Goal: Task Accomplishment & Management: Use online tool/utility

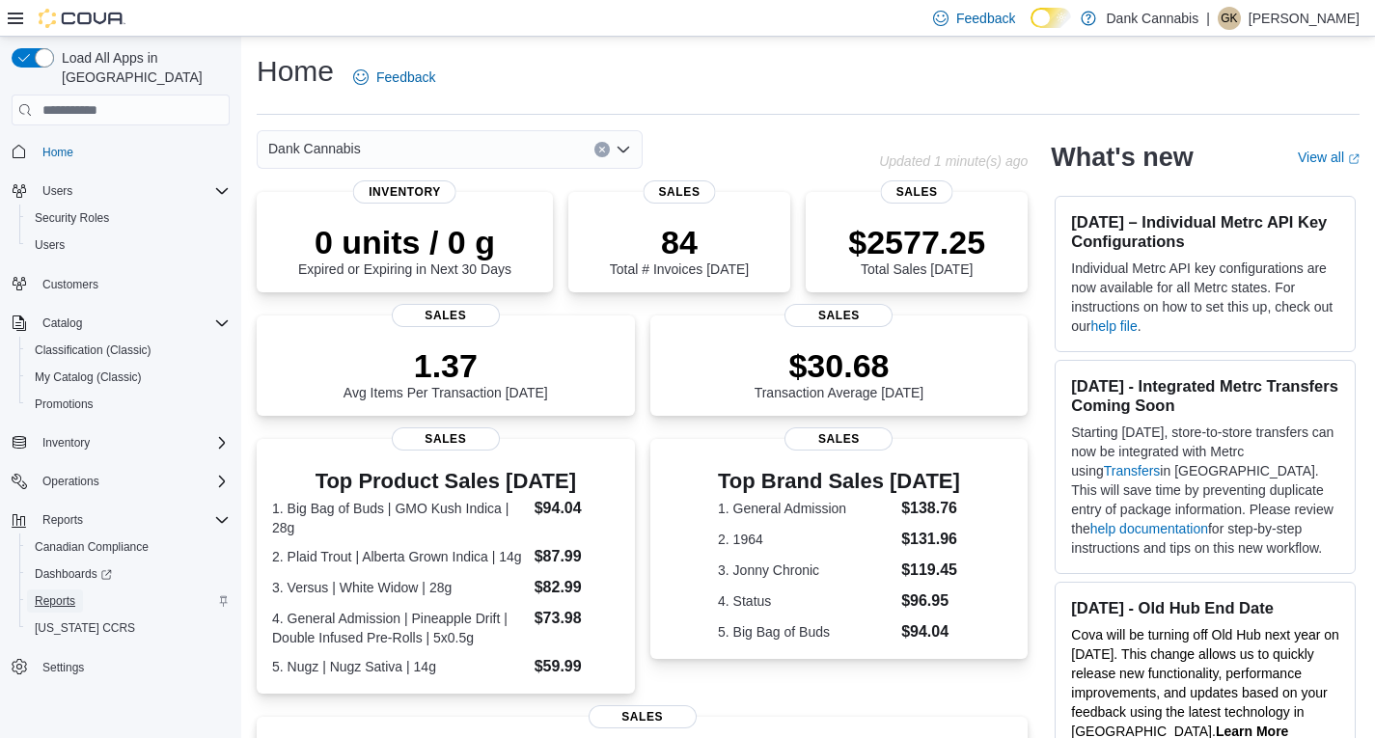
click at [52, 593] on span "Reports" at bounding box center [55, 600] width 41 height 15
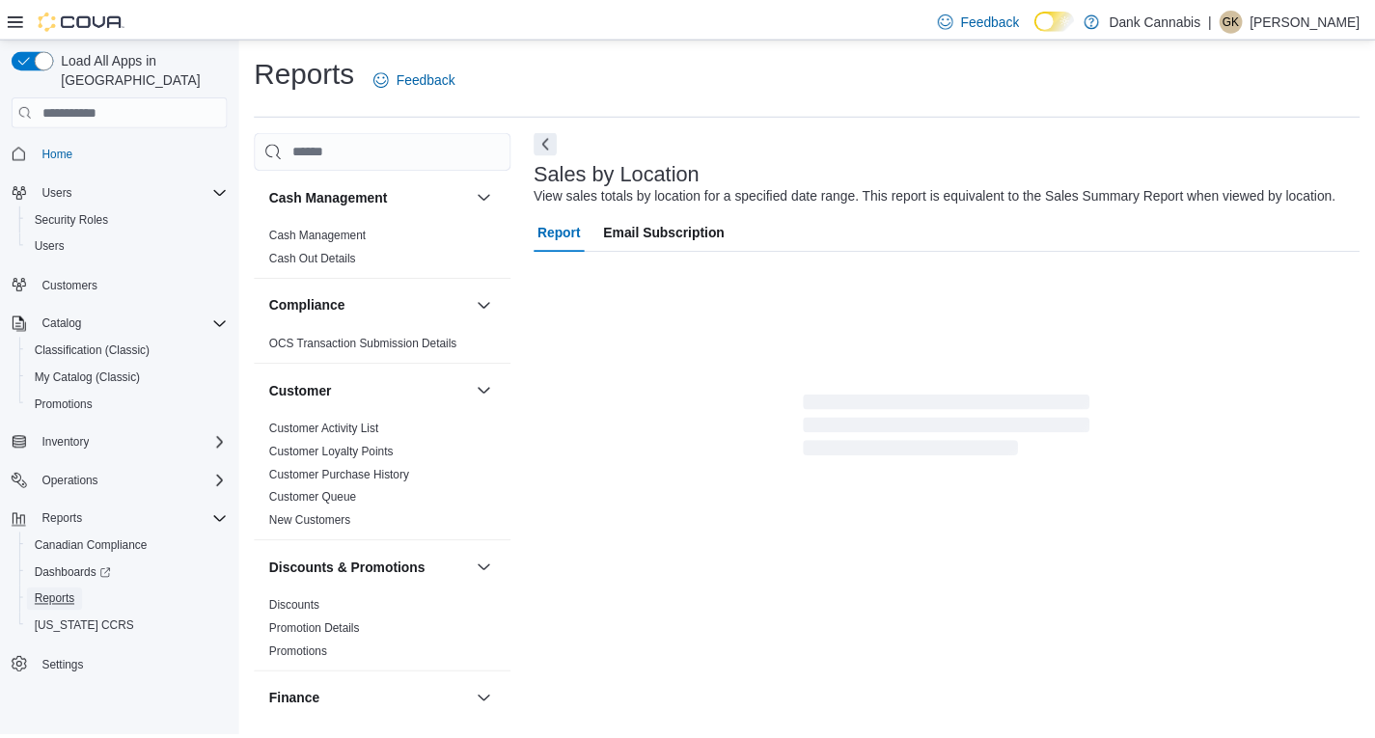
scroll to position [7, 0]
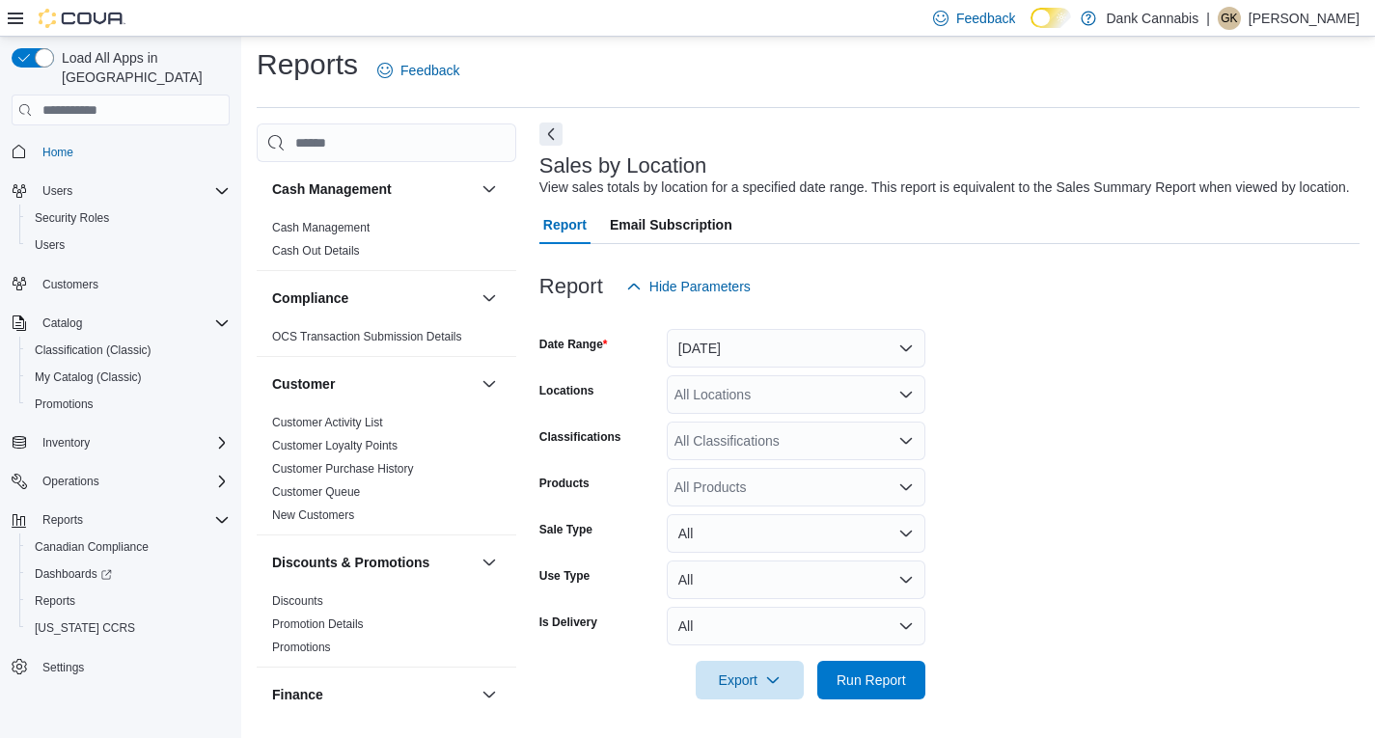
click at [540, 125] on button "Next" at bounding box center [550, 134] width 23 height 23
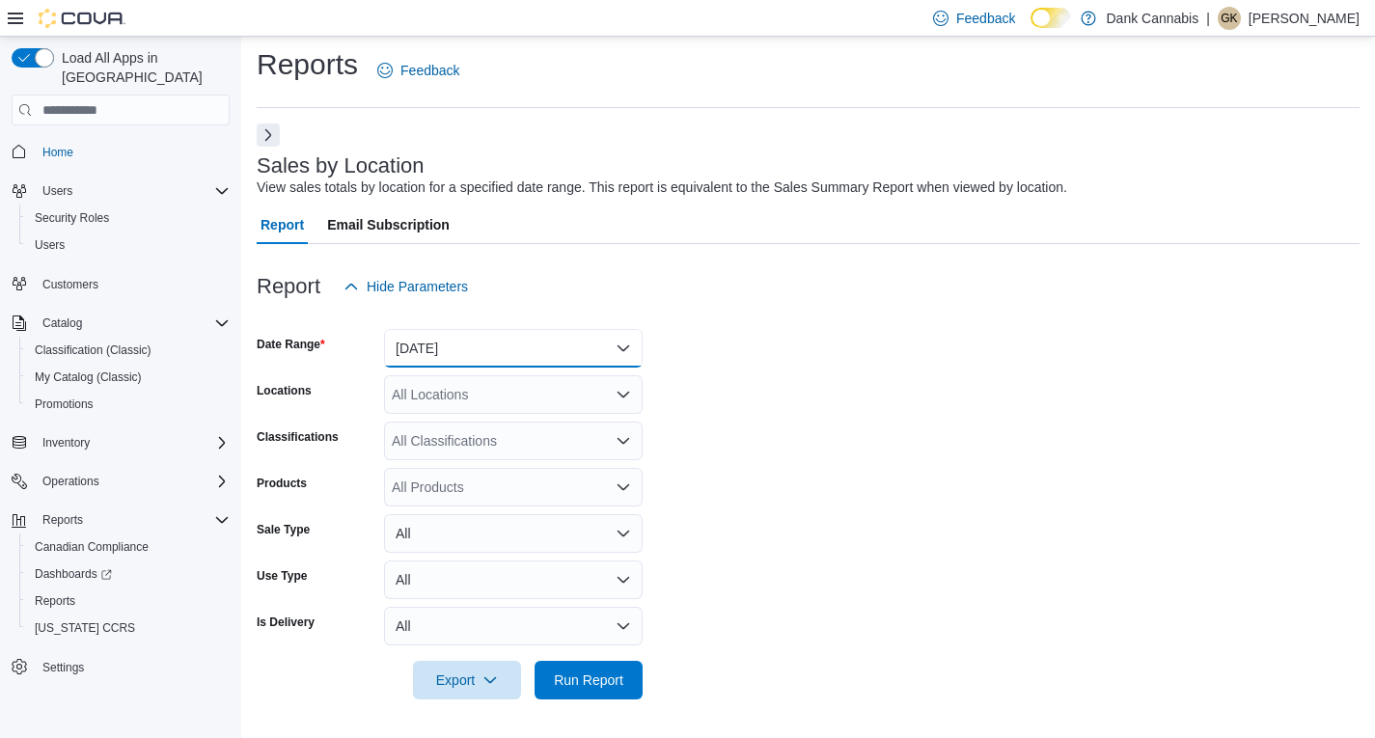
click at [450, 349] on button "Yesterday" at bounding box center [513, 348] width 259 height 39
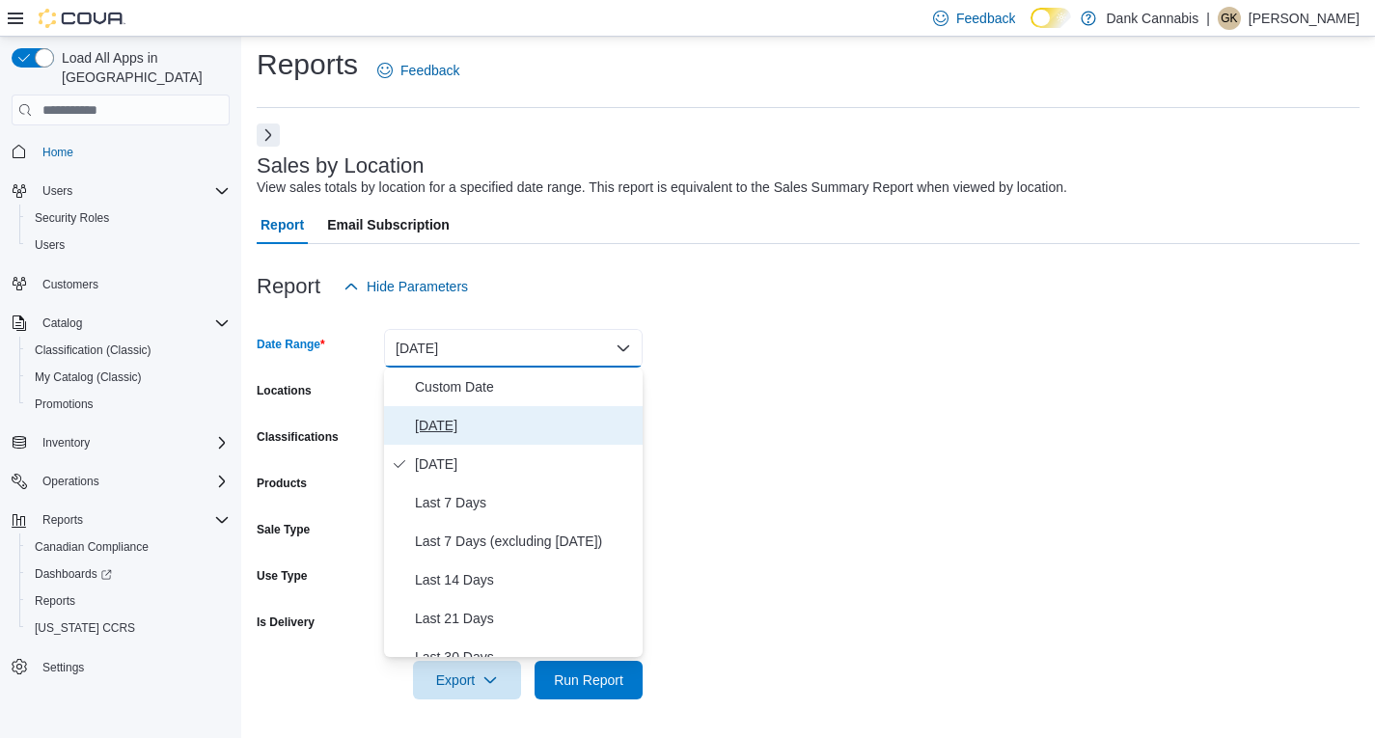
click at [442, 424] on span "Today" at bounding box center [525, 425] width 220 height 23
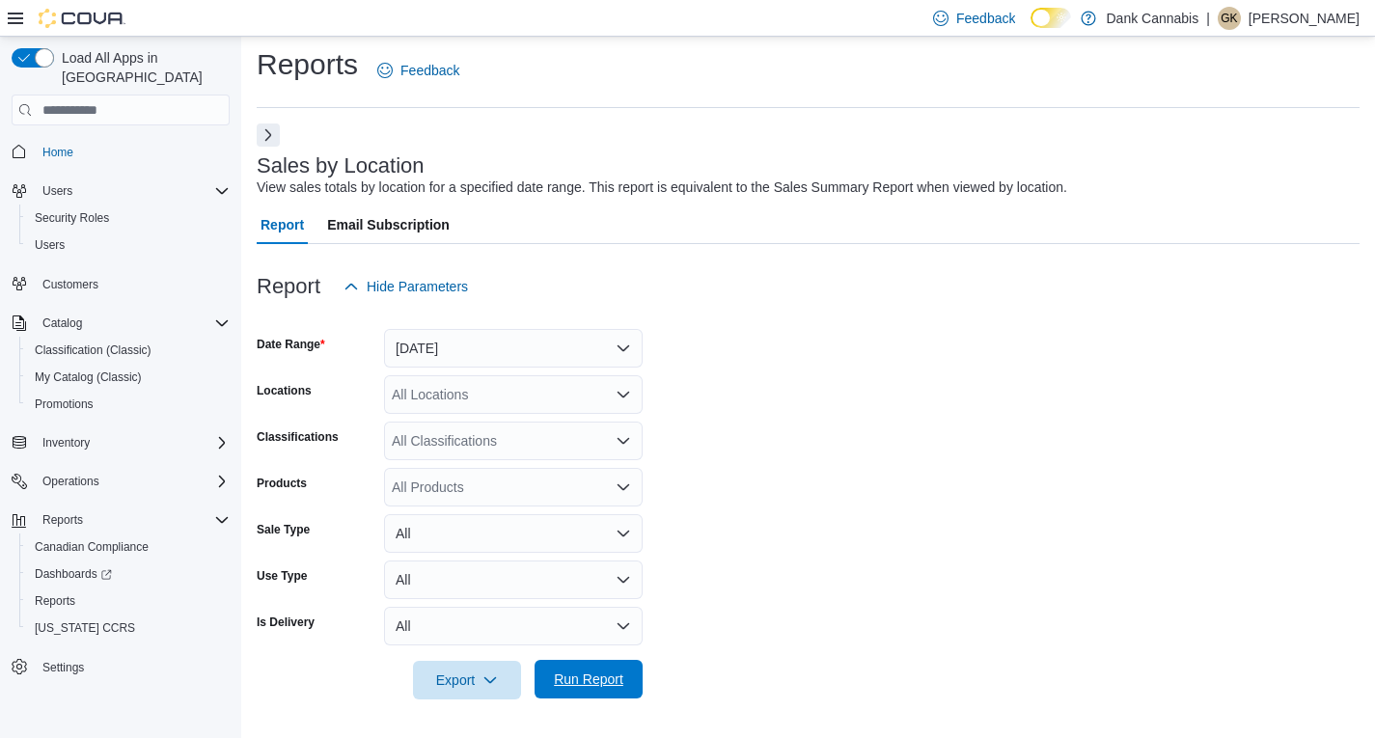
click at [595, 686] on span "Run Report" at bounding box center [588, 679] width 69 height 19
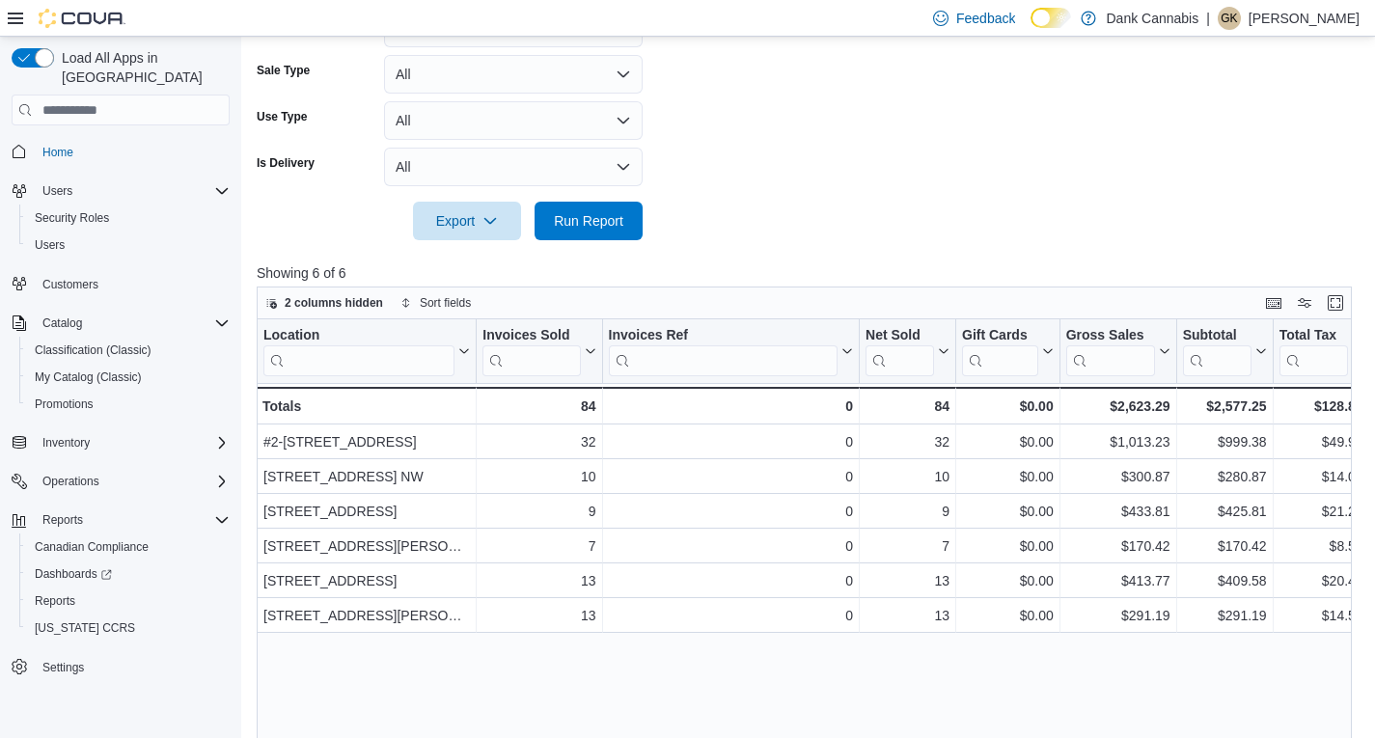
scroll to position [489, 0]
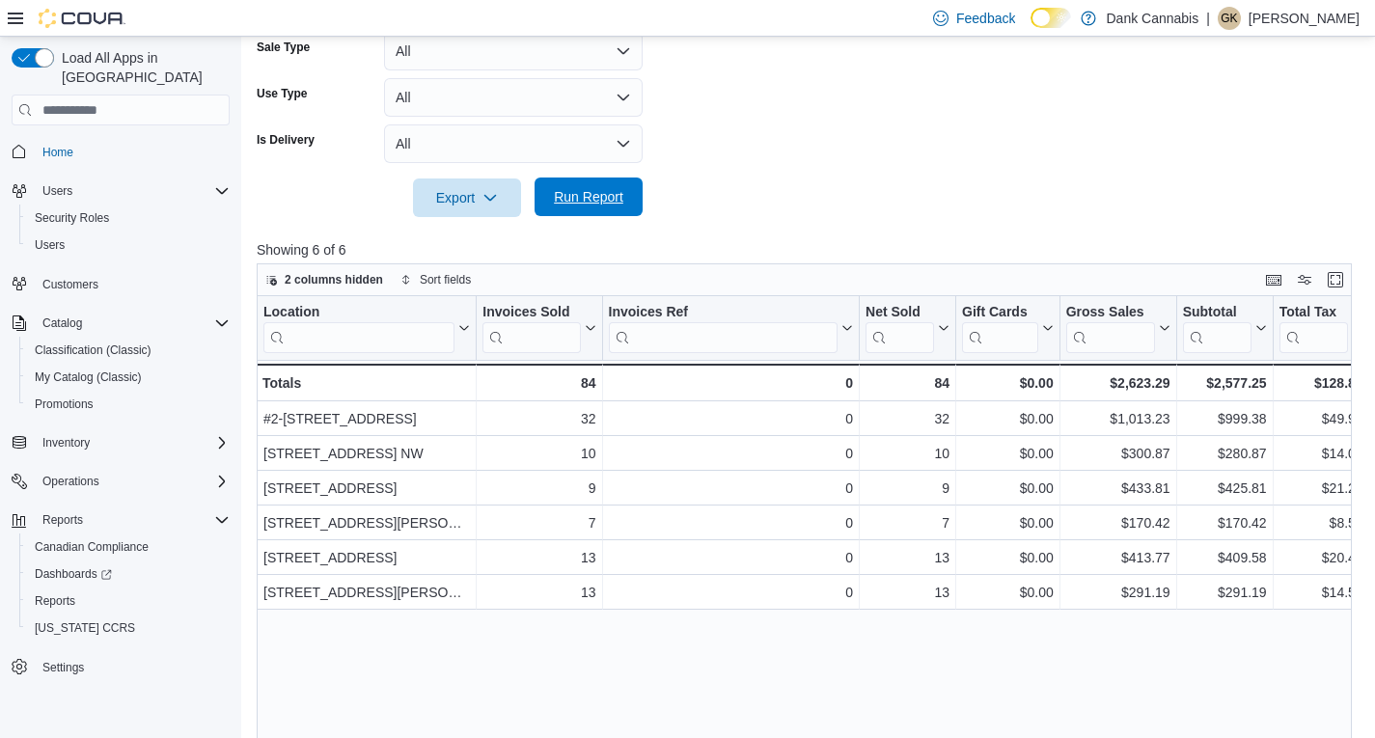
click at [596, 191] on span "Run Report" at bounding box center [588, 196] width 69 height 19
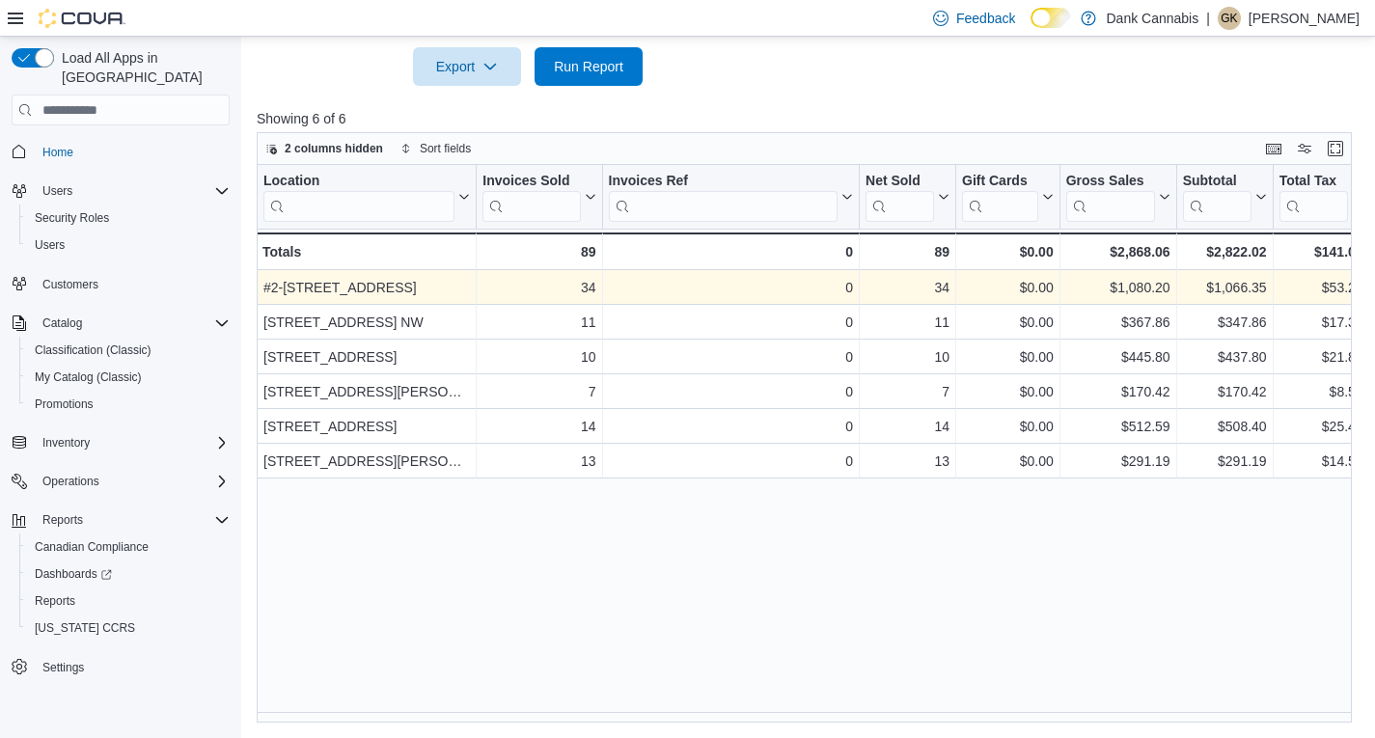
scroll to position [620, 0]
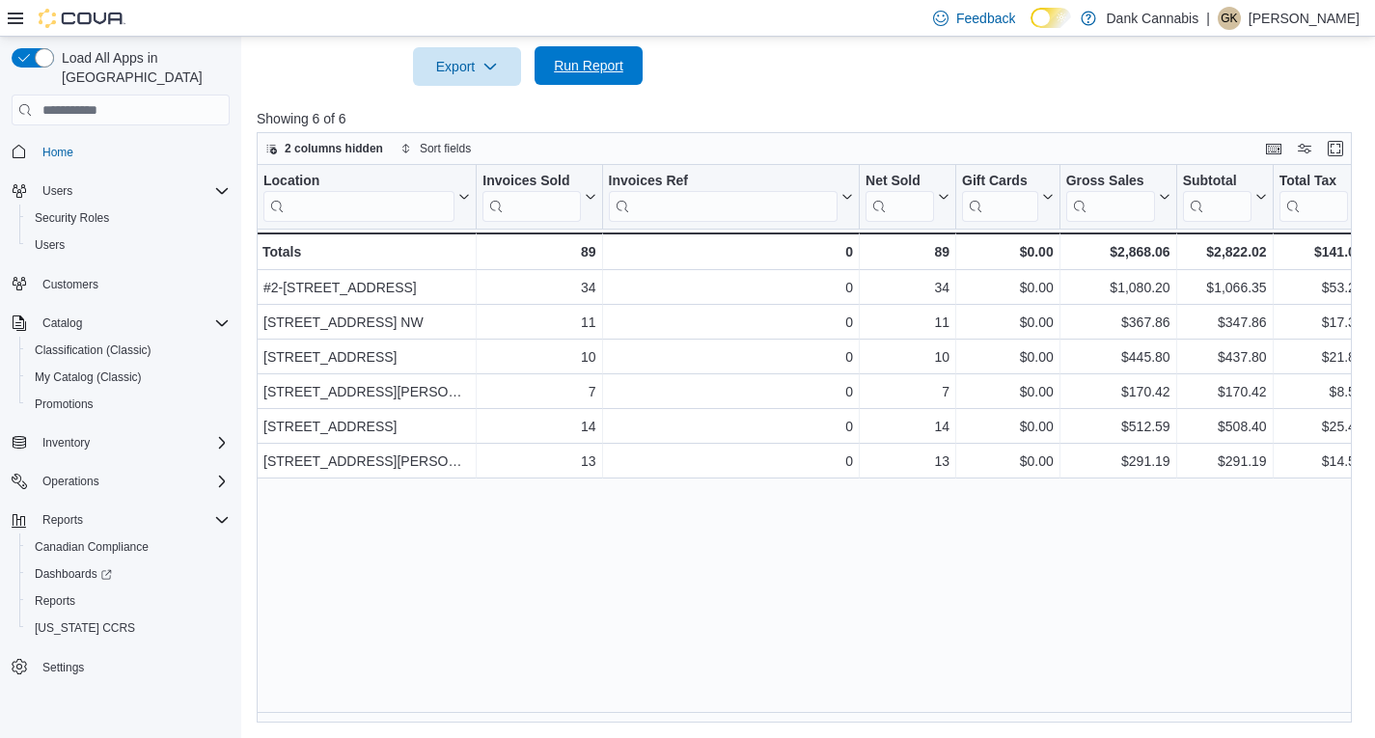
click at [586, 56] on span "Run Report" at bounding box center [588, 65] width 85 height 39
click at [602, 62] on span "Run Report" at bounding box center [588, 65] width 69 height 19
click at [606, 66] on span "Run Report" at bounding box center [588, 65] width 69 height 19
click at [613, 65] on span "Run Report" at bounding box center [588, 65] width 69 height 19
click at [594, 57] on span "Run Report" at bounding box center [588, 65] width 85 height 39
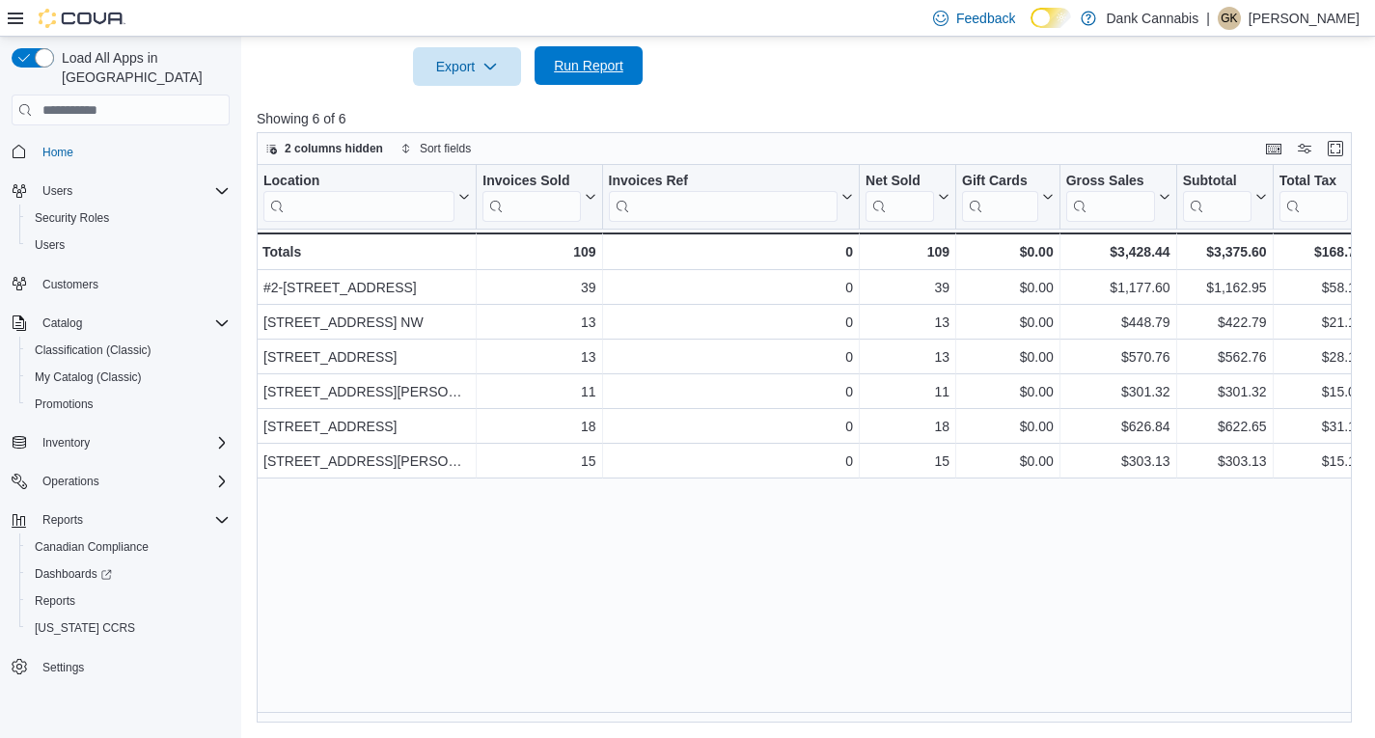
click at [620, 63] on span "Run Report" at bounding box center [588, 65] width 69 height 19
click at [606, 67] on span "Run Report" at bounding box center [588, 65] width 69 height 19
click at [589, 66] on span "Run Report" at bounding box center [588, 65] width 69 height 19
click at [588, 75] on span "Run Report" at bounding box center [588, 65] width 85 height 39
click at [594, 69] on span "Run Report" at bounding box center [588, 65] width 69 height 19
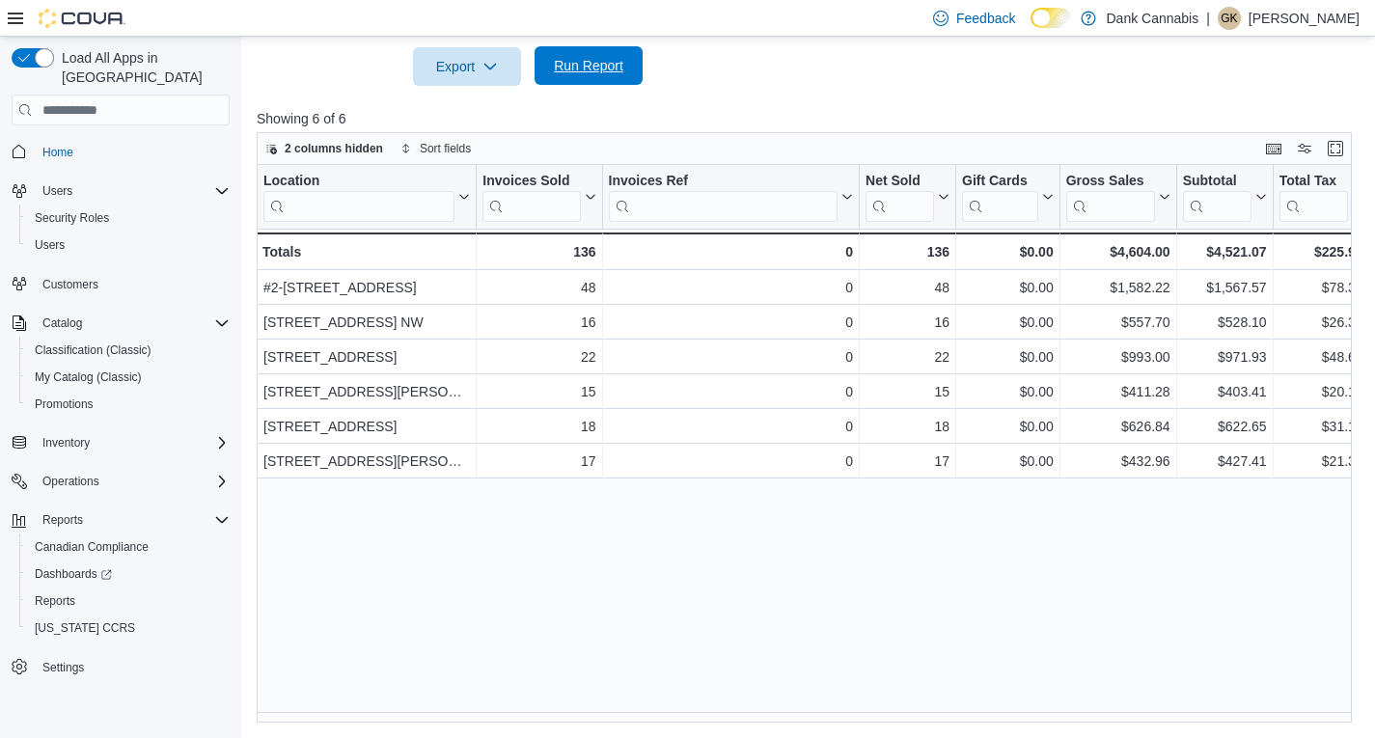
click at [589, 61] on span "Run Report" at bounding box center [588, 65] width 69 height 19
click at [604, 65] on span "Run Report" at bounding box center [588, 65] width 69 height 19
click at [582, 67] on span "Run Report" at bounding box center [588, 65] width 69 height 19
click at [602, 62] on span "Run Report" at bounding box center [588, 65] width 69 height 19
click at [610, 58] on span "Run Report" at bounding box center [588, 65] width 69 height 19
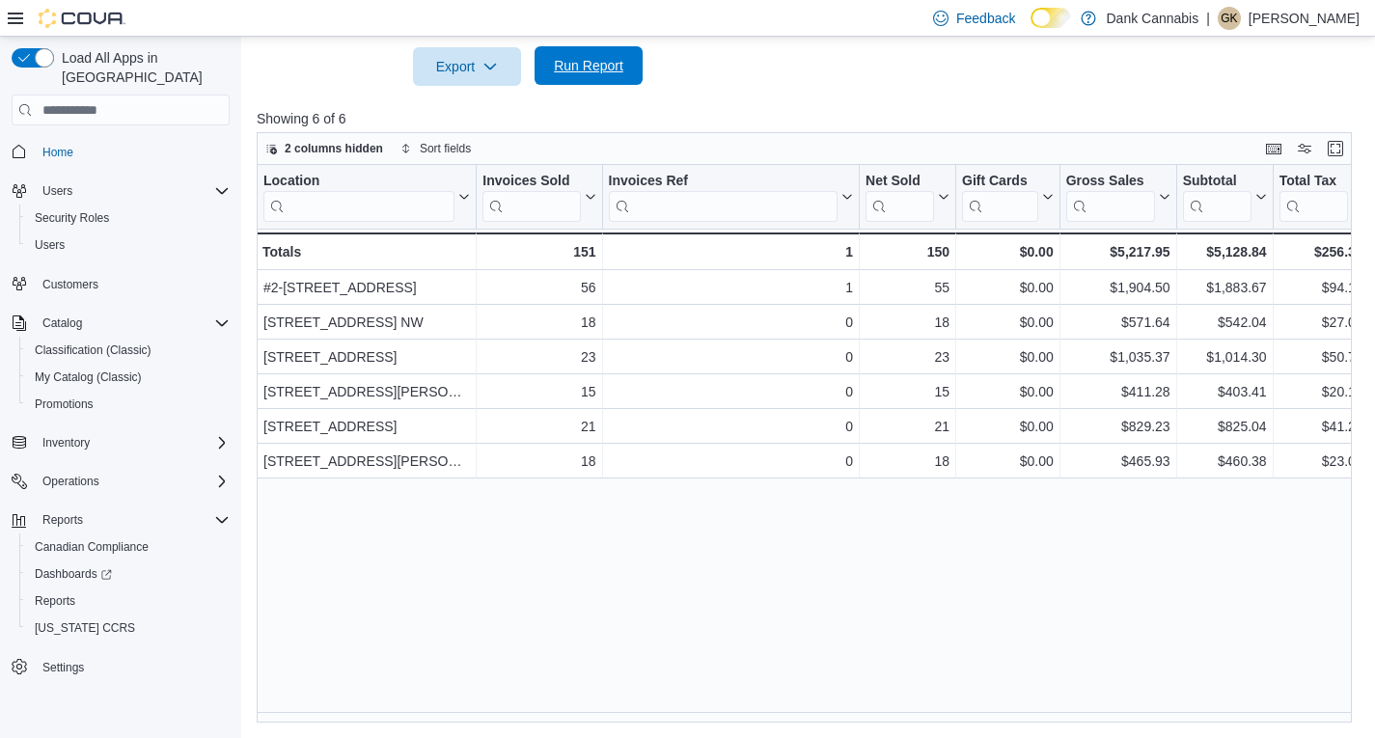
click at [599, 62] on span "Run Report" at bounding box center [588, 65] width 69 height 19
click at [594, 68] on span "Run Report" at bounding box center [588, 65] width 69 height 19
click at [596, 61] on span "Run Report" at bounding box center [588, 65] width 69 height 19
click at [594, 71] on span "Run Report" at bounding box center [588, 65] width 69 height 19
click at [565, 63] on span "Run Report" at bounding box center [588, 65] width 69 height 19
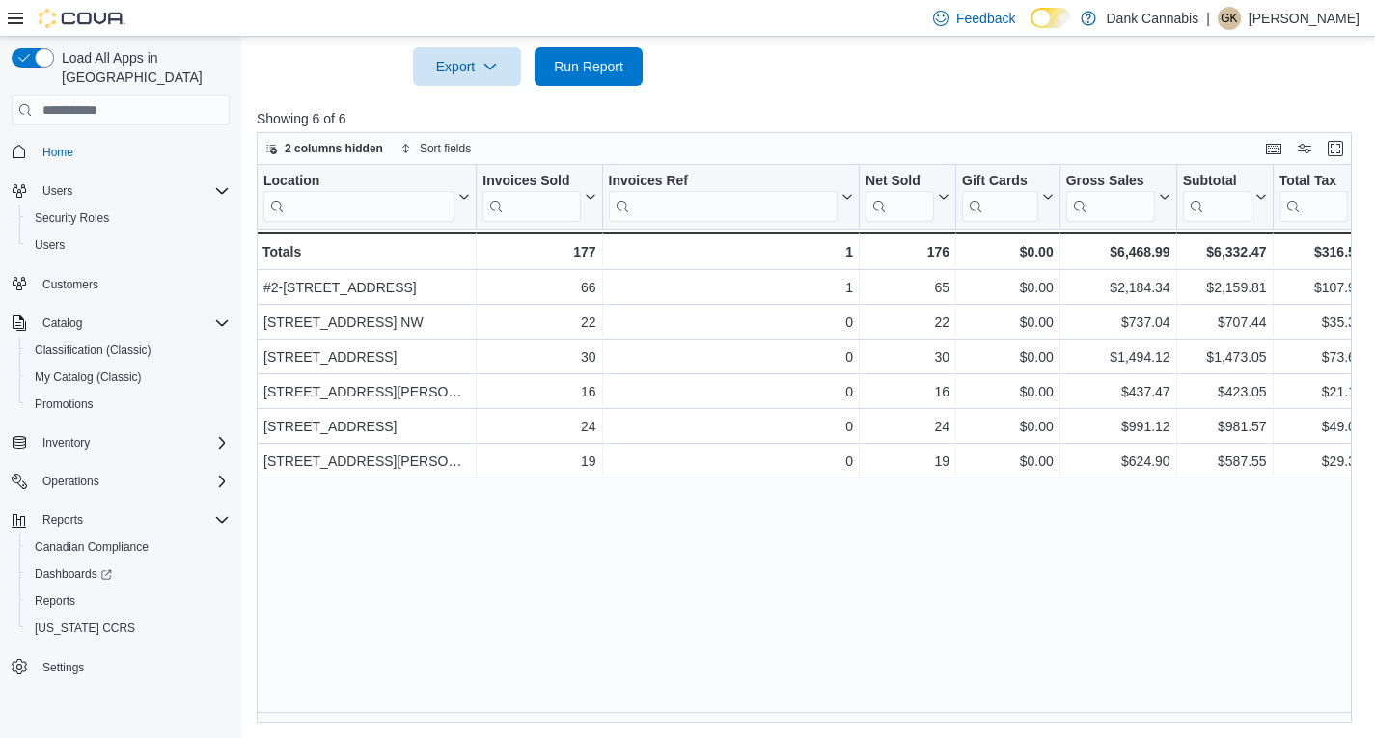
click at [817, 112] on p "Showing 6 of 6" at bounding box center [810, 118] width 1106 height 19
click at [594, 68] on span "Run Report" at bounding box center [588, 65] width 69 height 19
click at [600, 61] on span "Run Report" at bounding box center [588, 65] width 69 height 19
click at [597, 64] on span "Run Report" at bounding box center [588, 65] width 69 height 19
click at [604, 68] on span "Run Report" at bounding box center [588, 65] width 69 height 19
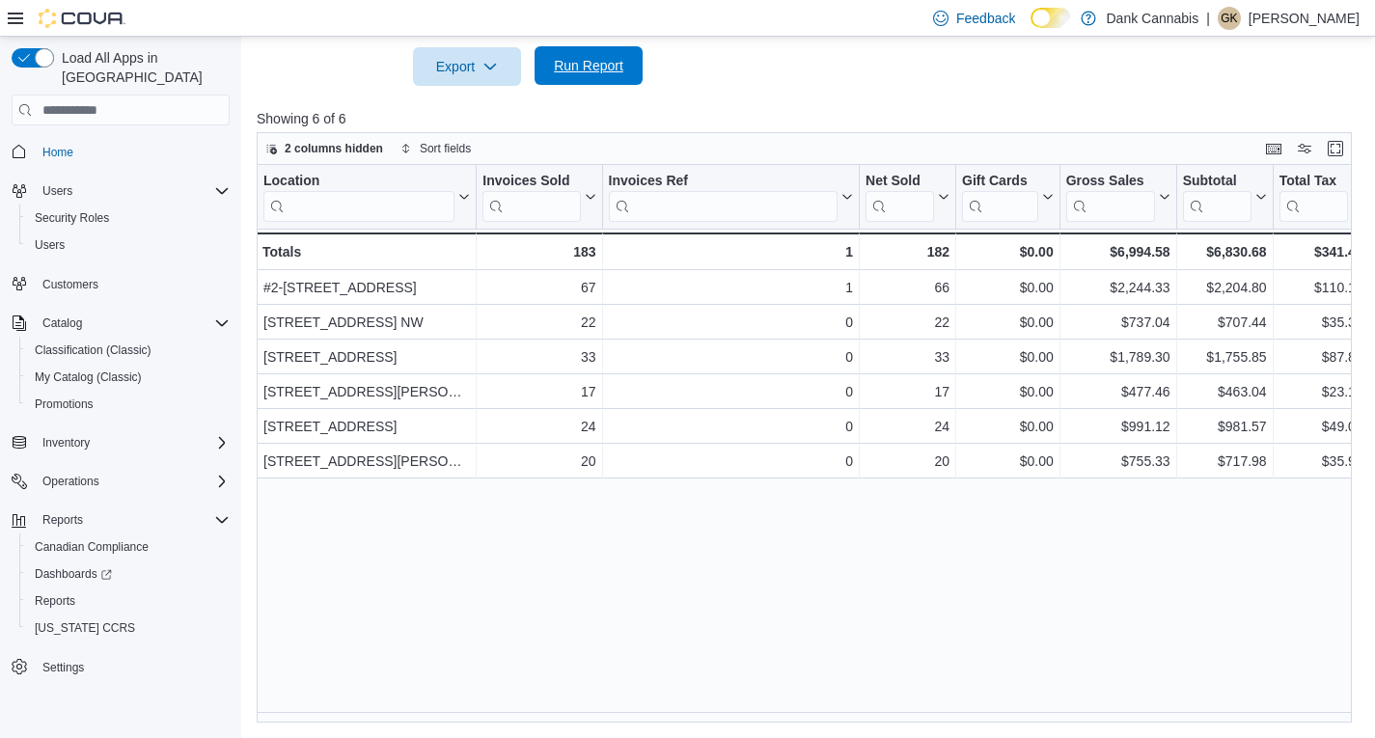
click at [600, 68] on span "Run Report" at bounding box center [588, 65] width 69 height 19
click at [606, 70] on span "Run Report" at bounding box center [588, 65] width 69 height 19
click at [583, 60] on span "Run Report" at bounding box center [588, 65] width 69 height 19
click at [593, 76] on span "Run Report" at bounding box center [588, 65] width 85 height 39
click at [622, 73] on span "Run Report" at bounding box center [588, 65] width 69 height 19
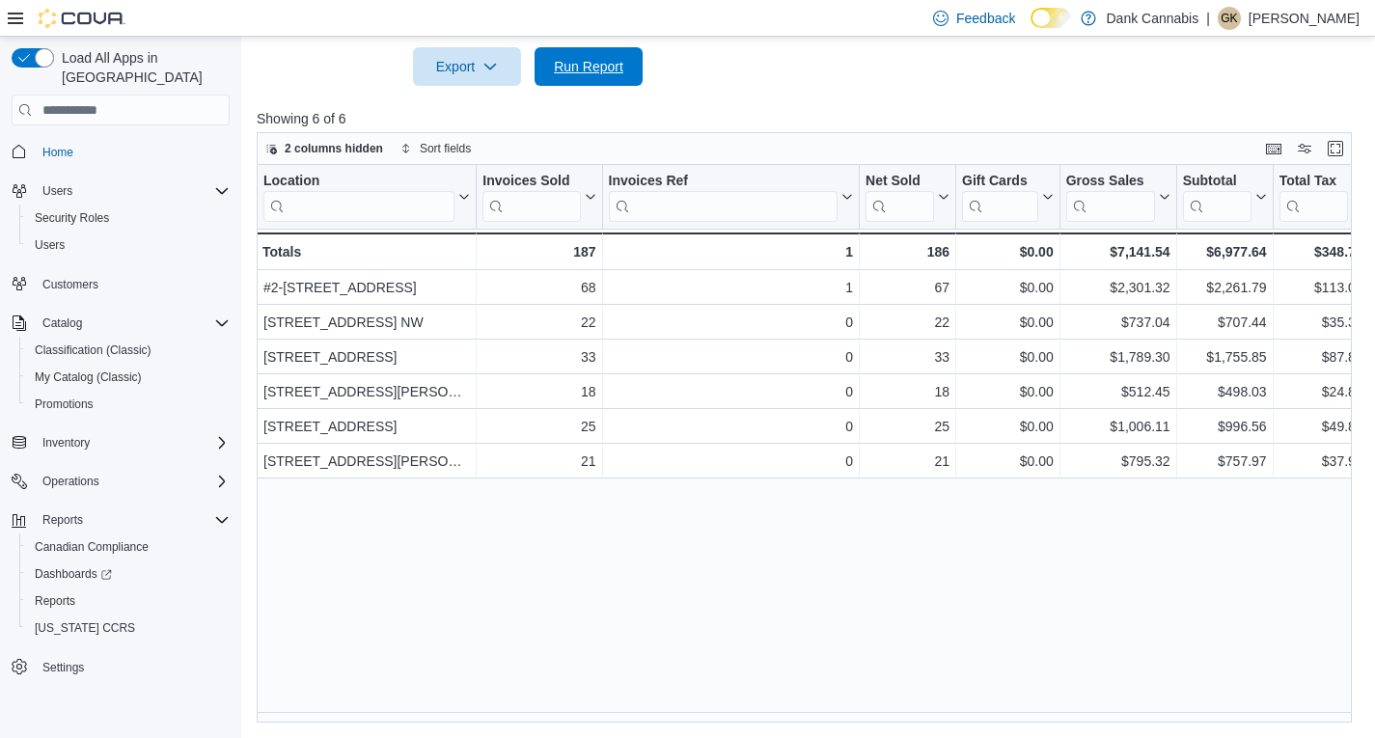
click at [595, 56] on span "Run Report" at bounding box center [588, 65] width 69 height 19
click at [605, 75] on span "Run Report" at bounding box center [588, 65] width 85 height 39
click at [607, 67] on span "Run Report" at bounding box center [588, 65] width 69 height 19
click at [595, 68] on span "Run Report" at bounding box center [588, 65] width 69 height 19
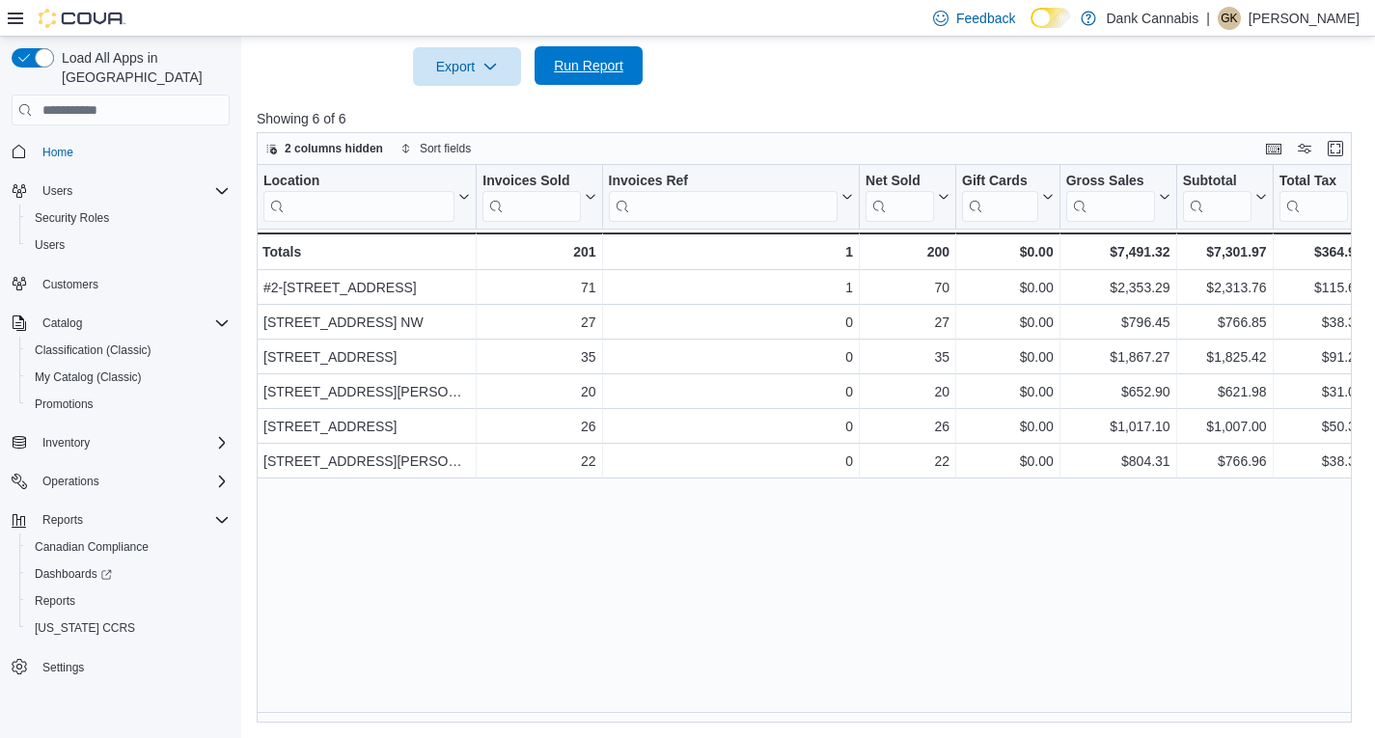
click at [592, 66] on span "Run Report" at bounding box center [588, 65] width 69 height 19
click at [600, 66] on span "Run Report" at bounding box center [588, 65] width 69 height 19
click at [579, 64] on span "Run Report" at bounding box center [588, 65] width 69 height 19
click at [572, 58] on span "Run Report" at bounding box center [588, 65] width 69 height 19
click at [1054, 111] on p "Showing 6 of 6" at bounding box center [810, 118] width 1106 height 19
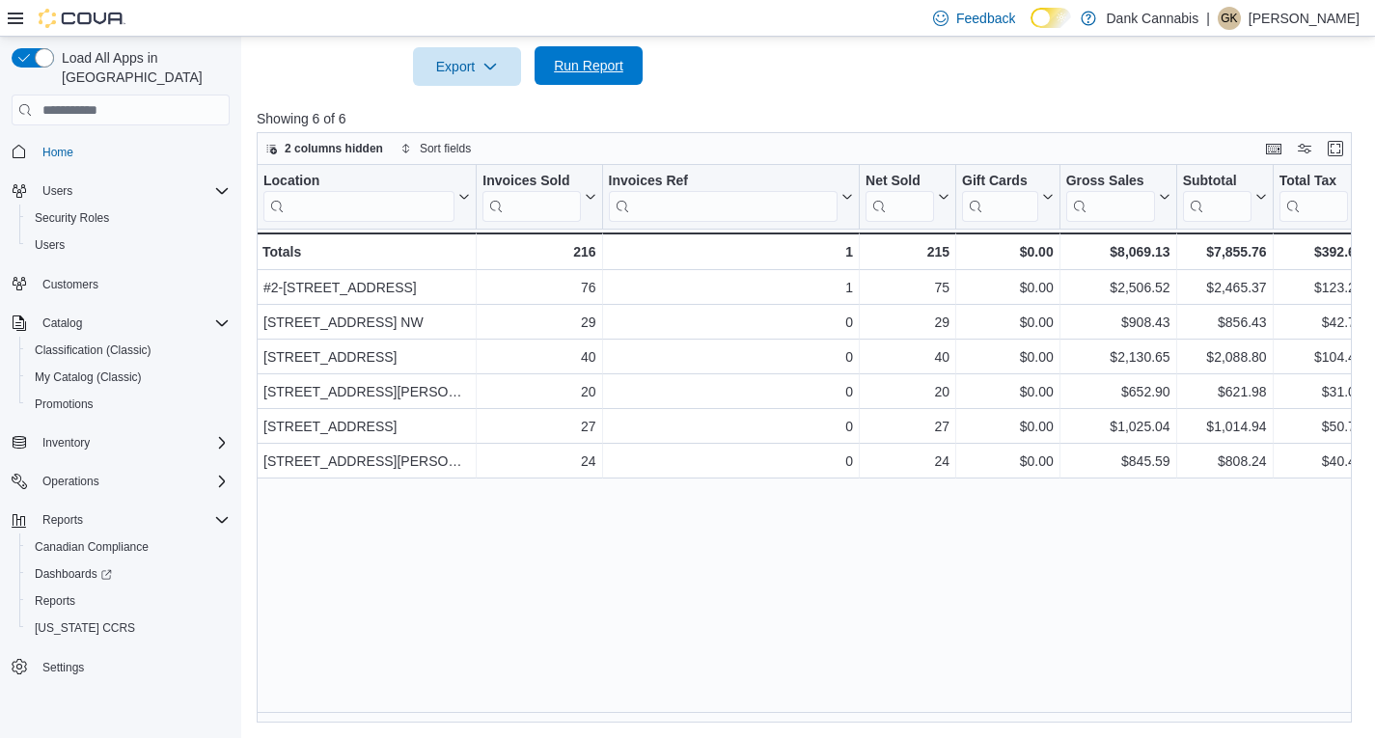
click at [597, 55] on span "Run Report" at bounding box center [588, 65] width 85 height 39
click at [589, 67] on span "Run Report" at bounding box center [588, 65] width 69 height 19
click at [616, 82] on span "Run Report" at bounding box center [588, 65] width 85 height 39
click at [588, 78] on span "Run Report" at bounding box center [588, 65] width 85 height 39
click at [591, 68] on span "Run Report" at bounding box center [588, 65] width 69 height 19
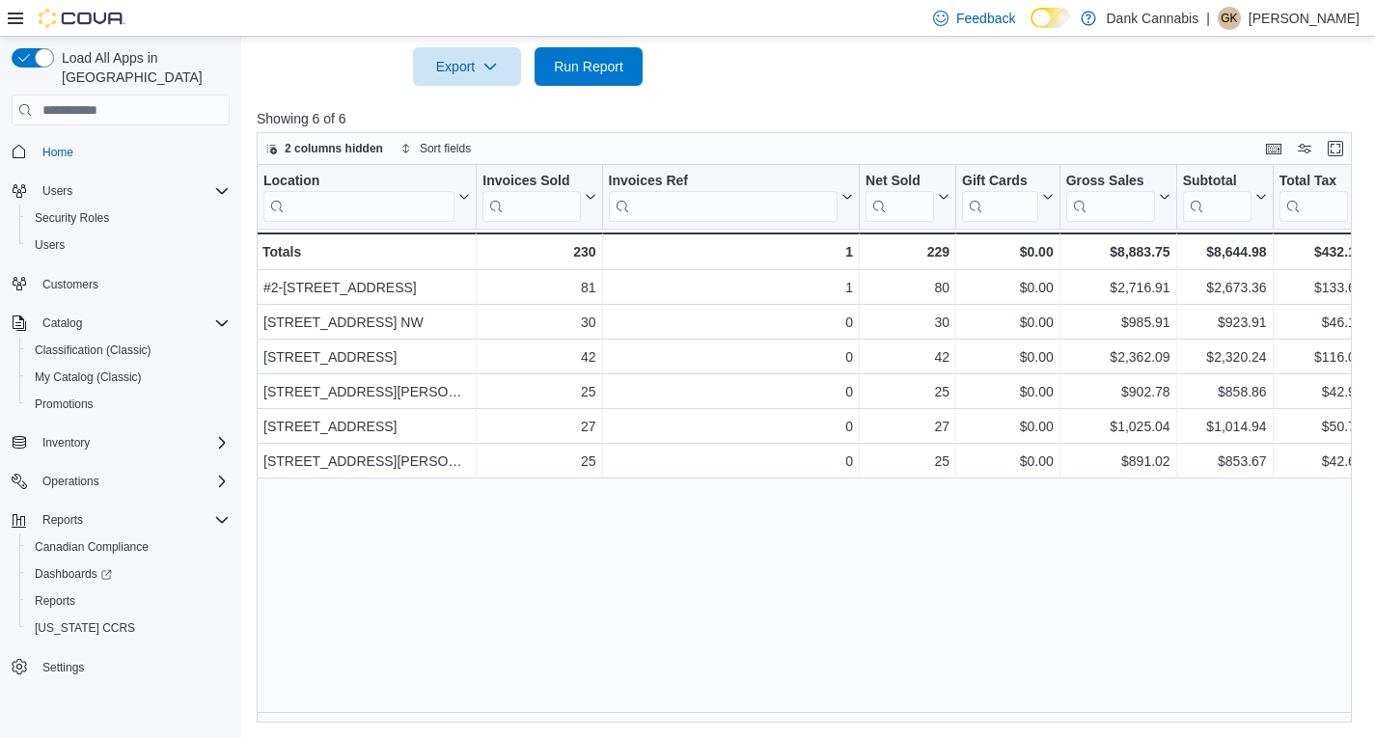
click at [834, 616] on div "Location Click to view column header actions Invoices Sold Click to view column…" at bounding box center [810, 444] width 1106 height 558
click at [576, 52] on span "Run Report" at bounding box center [588, 65] width 85 height 39
click at [603, 58] on span "Run Report" at bounding box center [588, 65] width 69 height 19
click at [571, 68] on span "Run Report" at bounding box center [588, 65] width 69 height 19
click at [581, 69] on span "Run Report" at bounding box center [588, 65] width 69 height 19
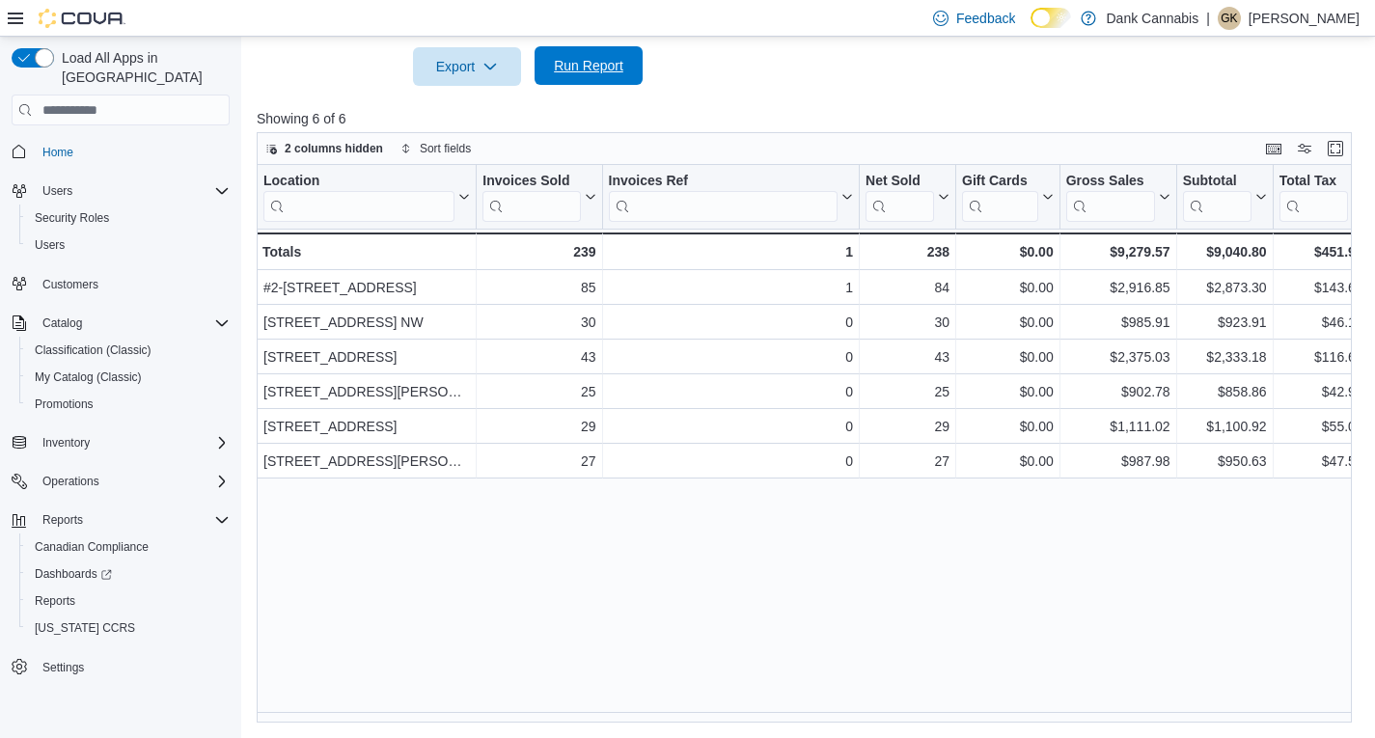
click at [568, 67] on span "Run Report" at bounding box center [588, 65] width 69 height 19
click at [582, 77] on span "Run Report" at bounding box center [588, 65] width 85 height 39
click at [590, 63] on span "Run Report" at bounding box center [588, 65] width 69 height 19
click at [607, 66] on span "Run Report" at bounding box center [588, 65] width 69 height 19
click at [614, 71] on span "Run Report" at bounding box center [588, 65] width 69 height 19
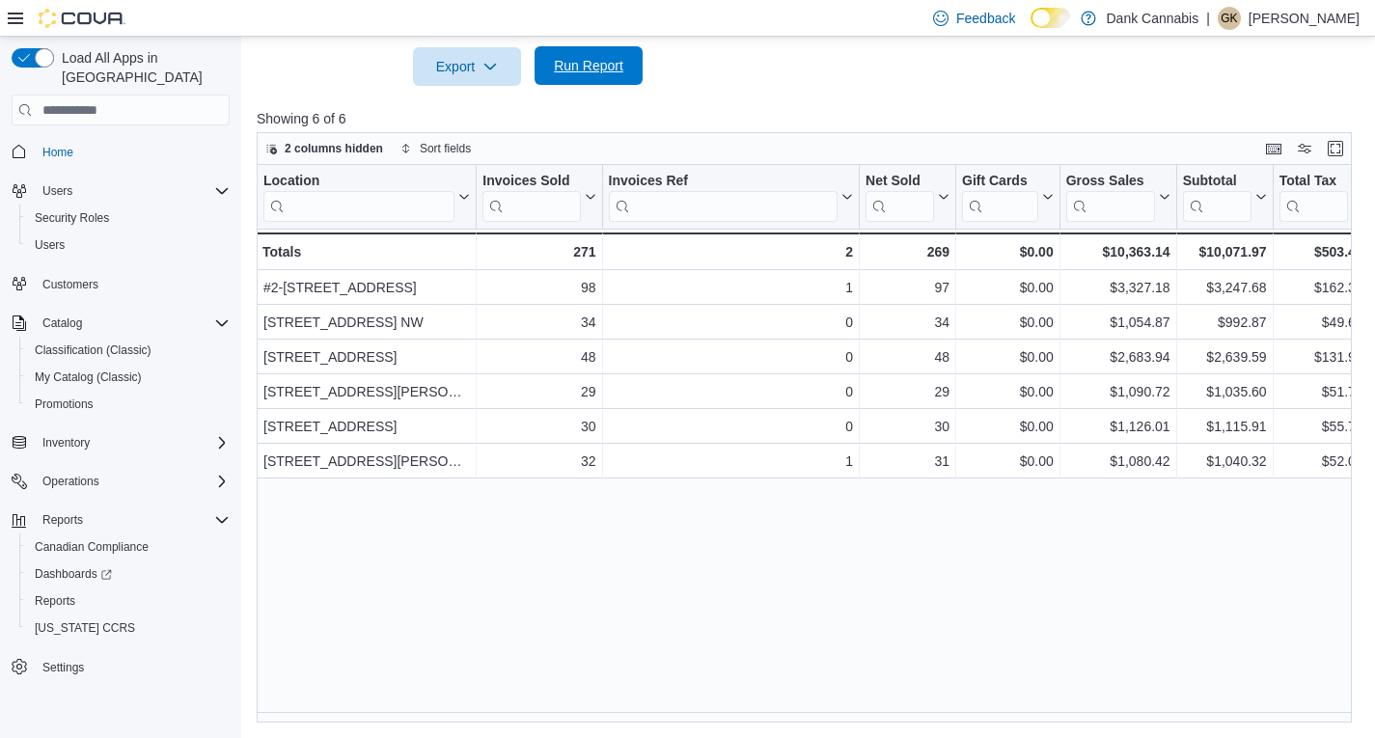
click at [598, 64] on span "Run Report" at bounding box center [588, 65] width 69 height 19
click at [587, 68] on span "Run Report" at bounding box center [588, 65] width 69 height 19
click at [604, 67] on span "Run Report" at bounding box center [588, 65] width 69 height 19
click at [596, 68] on span "Run Report" at bounding box center [588, 65] width 69 height 19
click at [601, 72] on span "Run Report" at bounding box center [588, 65] width 69 height 19
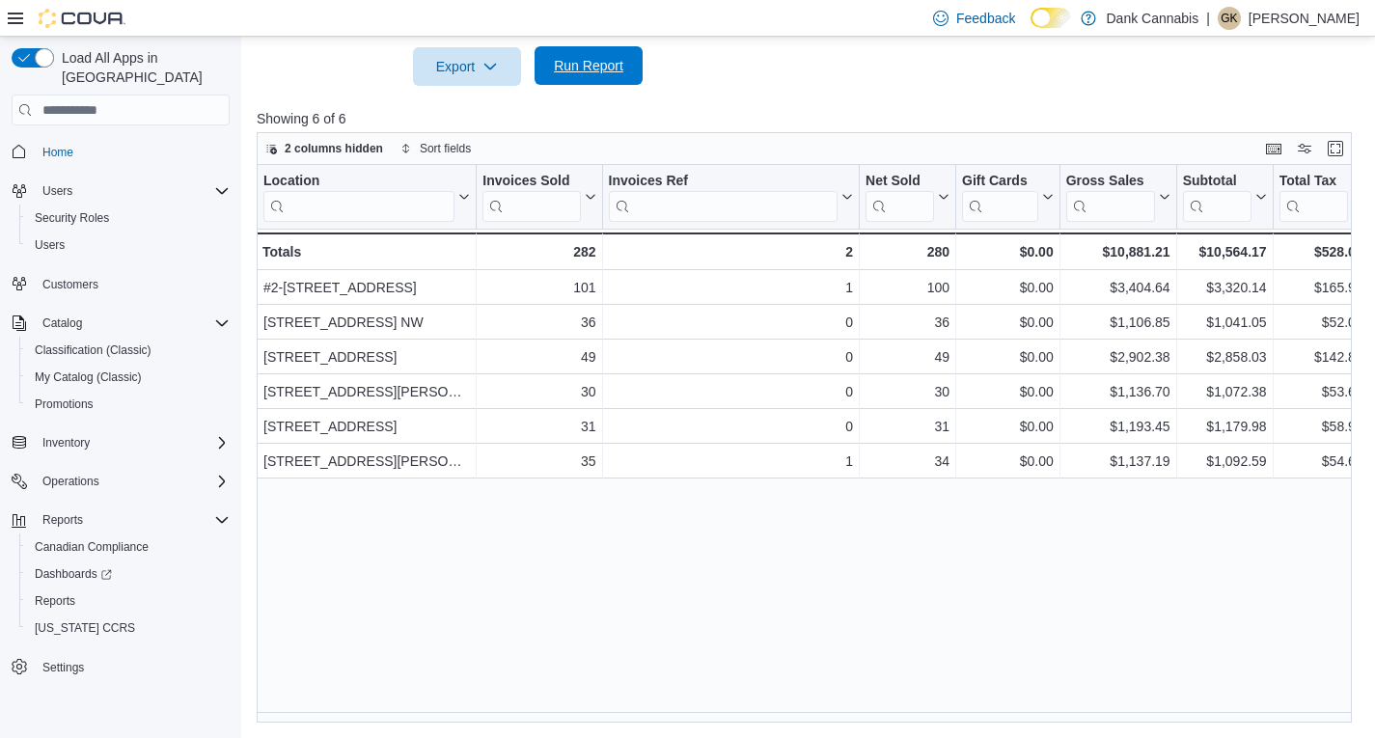
click at [585, 64] on span "Run Report" at bounding box center [588, 65] width 69 height 19
click at [581, 64] on span "Run Report" at bounding box center [588, 65] width 69 height 19
click at [597, 54] on span "Run Report" at bounding box center [588, 65] width 85 height 39
click at [600, 62] on span "Run Report" at bounding box center [588, 65] width 69 height 19
click at [586, 66] on span "Run Report" at bounding box center [588, 65] width 69 height 19
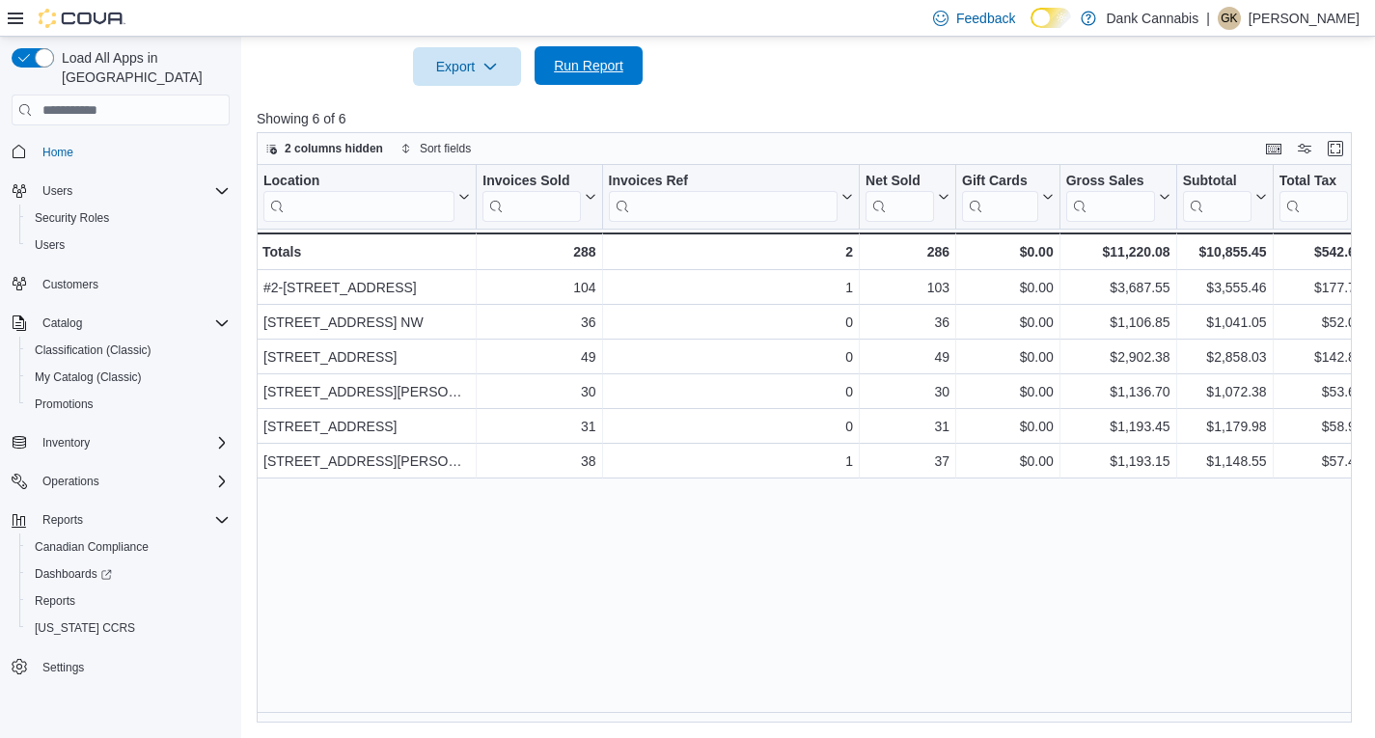
click at [613, 59] on span "Run Report" at bounding box center [588, 65] width 69 height 19
click at [570, 73] on span "Run Report" at bounding box center [588, 65] width 69 height 19
click at [600, 67] on span "Run Report" at bounding box center [588, 65] width 69 height 19
click at [590, 59] on span "Run Report" at bounding box center [588, 65] width 69 height 19
click at [572, 103] on div at bounding box center [810, 97] width 1106 height 23
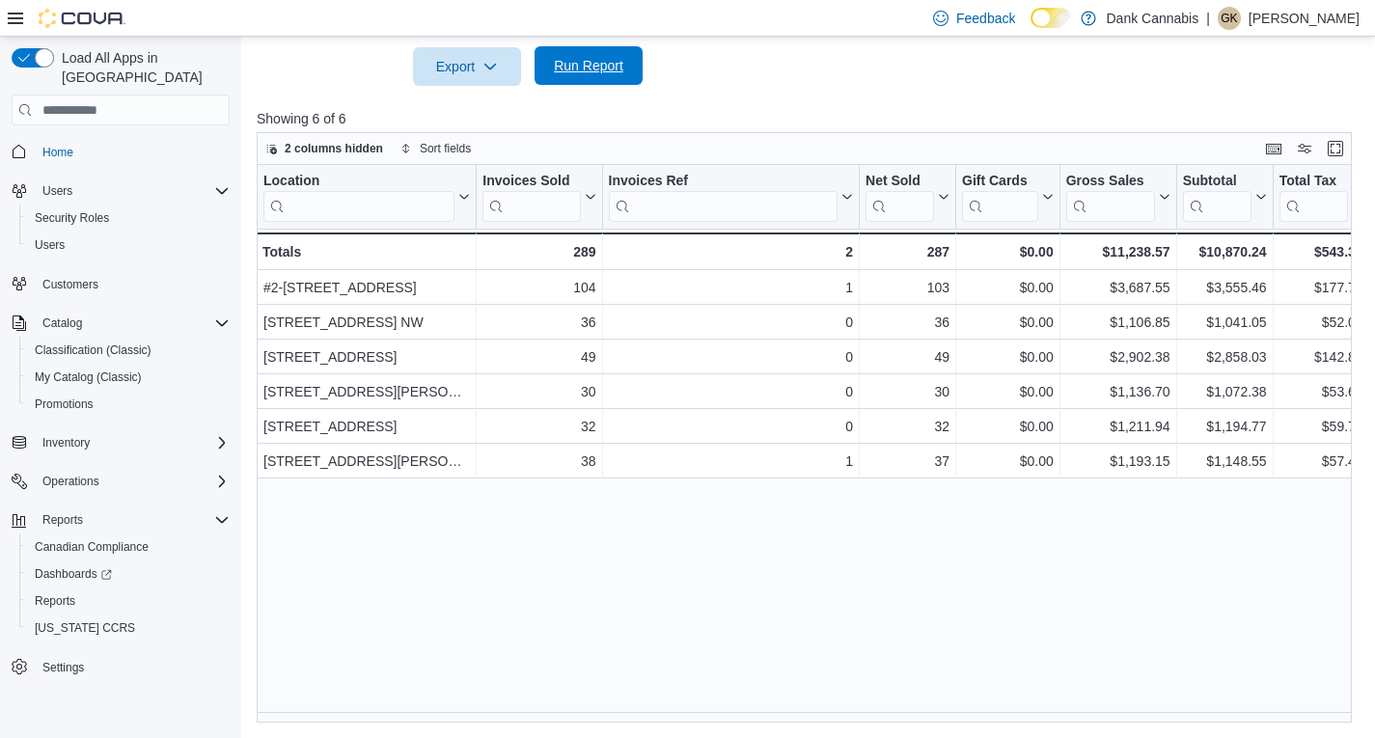
click at [579, 71] on span "Run Report" at bounding box center [588, 65] width 69 height 19
click at [600, 63] on span "Run Report" at bounding box center [588, 65] width 69 height 19
click at [588, 64] on span "Run Report" at bounding box center [588, 65] width 69 height 19
click at [590, 61] on span "Run Report" at bounding box center [588, 65] width 69 height 19
click at [588, 67] on span "Run Report" at bounding box center [588, 65] width 69 height 19
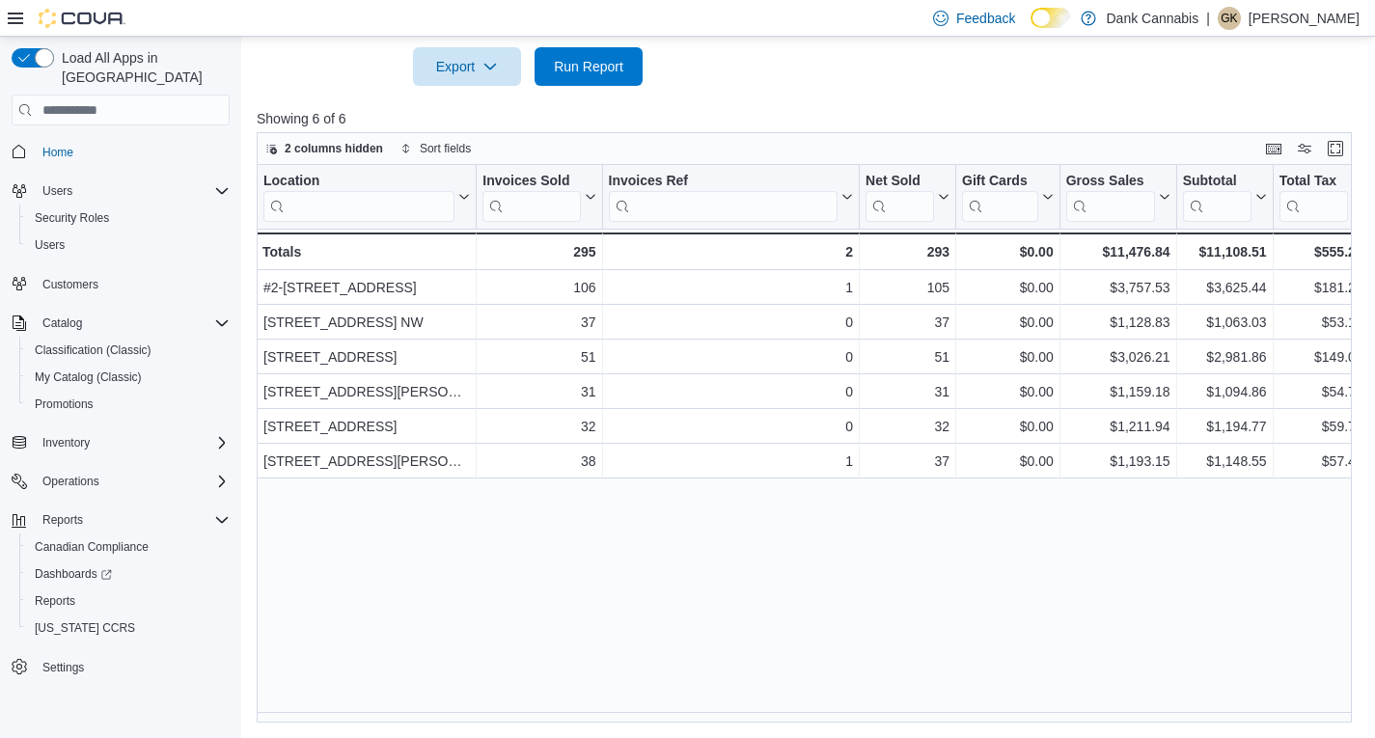
click at [718, 550] on div "Location Click to view column header actions Invoices Sold Click to view column…" at bounding box center [810, 444] width 1106 height 558
click at [592, 76] on span "Run Report" at bounding box center [588, 65] width 85 height 39
click at [612, 61] on span "Run Report" at bounding box center [588, 65] width 69 height 19
click at [621, 65] on span "Run Report" at bounding box center [588, 65] width 69 height 19
click at [571, 68] on span "Run Report" at bounding box center [588, 65] width 69 height 19
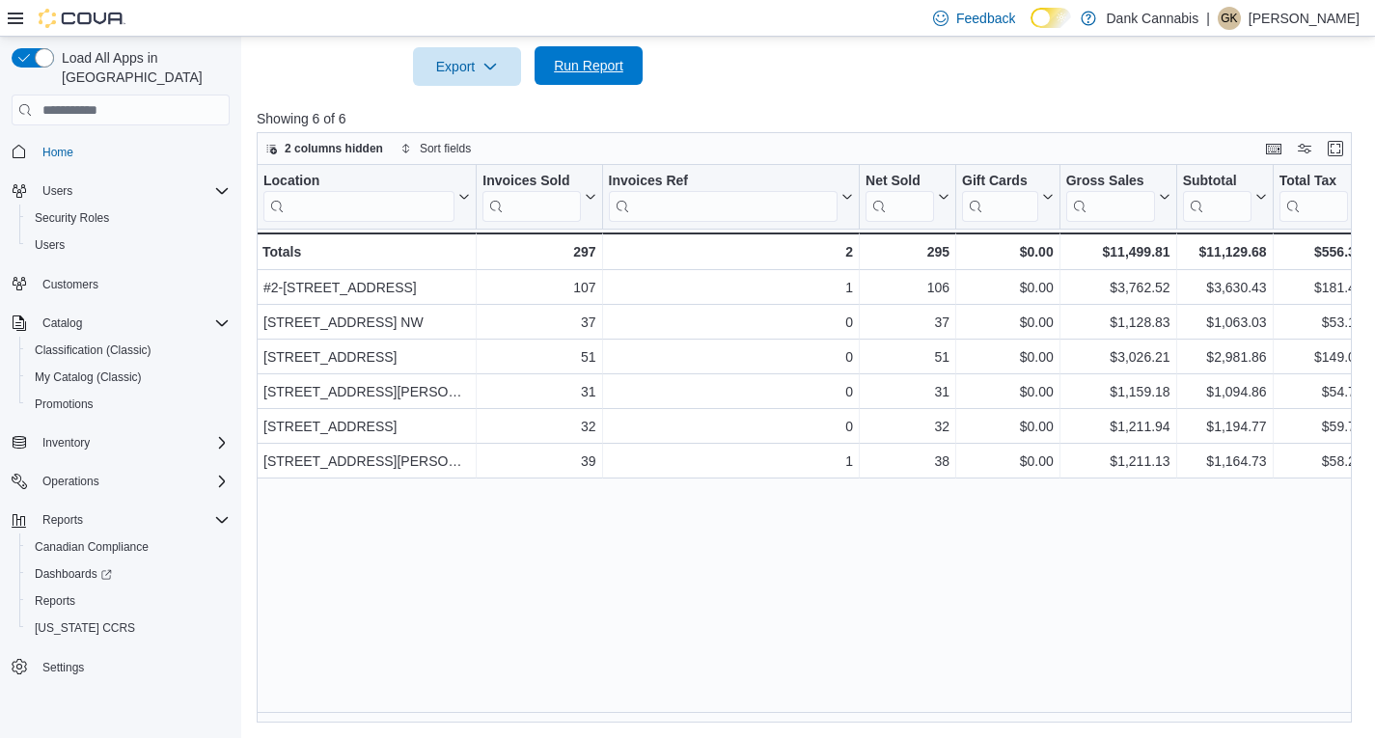
click at [599, 58] on span "Run Report" at bounding box center [588, 65] width 69 height 19
click at [607, 76] on span "Run Report" at bounding box center [588, 65] width 85 height 39
